Goal: Entertainment & Leisure: Consume media (video, audio)

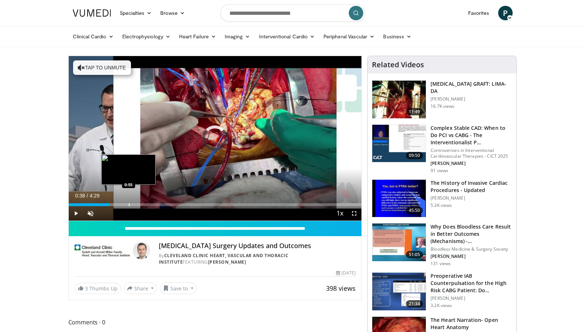
drag, startPoint x: 73, startPoint y: 204, endPoint x: 129, endPoint y: 204, distance: 55.7
click at [129, 204] on div "Progress Bar" at bounding box center [129, 204] width 1 height 3
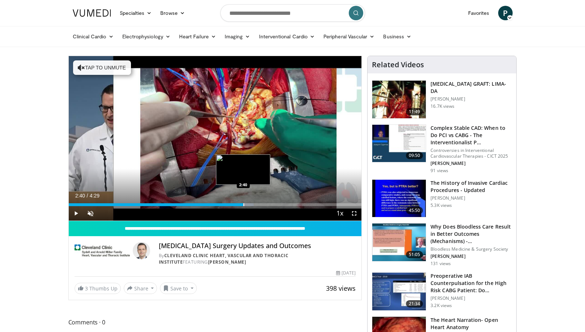
drag, startPoint x: 175, startPoint y: 205, endPoint x: 243, endPoint y: 204, distance: 68.0
click at [243, 204] on div "Loaded : 63.23% 2:40 2:40" at bounding box center [215, 204] width 293 height 3
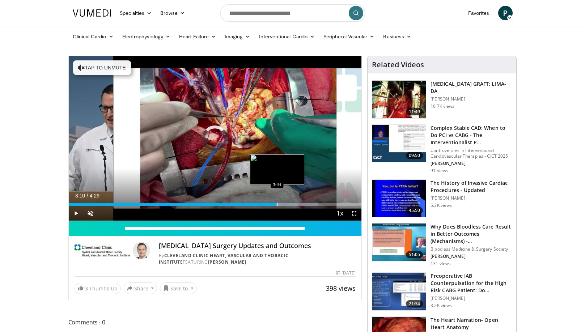
drag, startPoint x: 250, startPoint y: 204, endPoint x: 284, endPoint y: 202, distance: 34.0
click at [284, 202] on div "Loaded : 85.29% 3:10 3:11" at bounding box center [215, 202] width 293 height 7
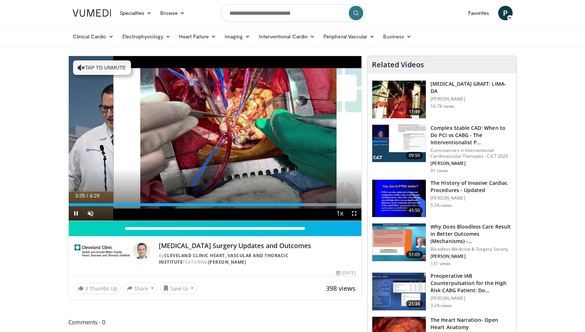
drag, startPoint x: 306, startPoint y: 206, endPoint x: 321, endPoint y: 206, distance: 15.2
click at [321, 206] on div "Current Time 3:35 / Duration 4:29 Pause Skip Backward Skip Forward Unmute Loade…" at bounding box center [215, 213] width 293 height 14
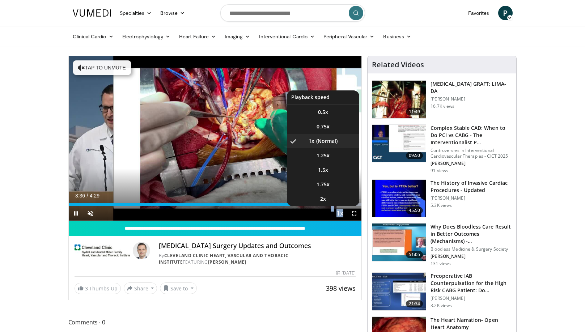
drag, startPoint x: 308, startPoint y: 206, endPoint x: 334, endPoint y: 206, distance: 26.0
click at [334, 206] on div "Current Time 3:36 / Duration 4:29 Pause Skip Backward Skip Forward Unmute Loade…" at bounding box center [215, 213] width 293 height 14
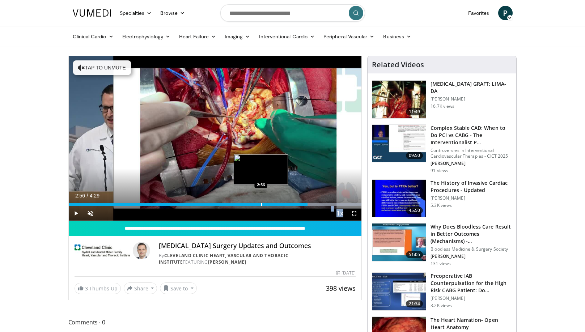
click at [261, 199] on div "Loaded : 100.00% 2:56 2:56" at bounding box center [215, 202] width 293 height 7
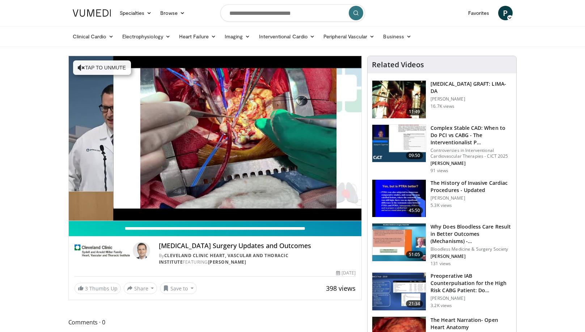
click at [306, 222] on input "**********" at bounding box center [215, 228] width 293 height 15
